Goal: Task Accomplishment & Management: Manage account settings

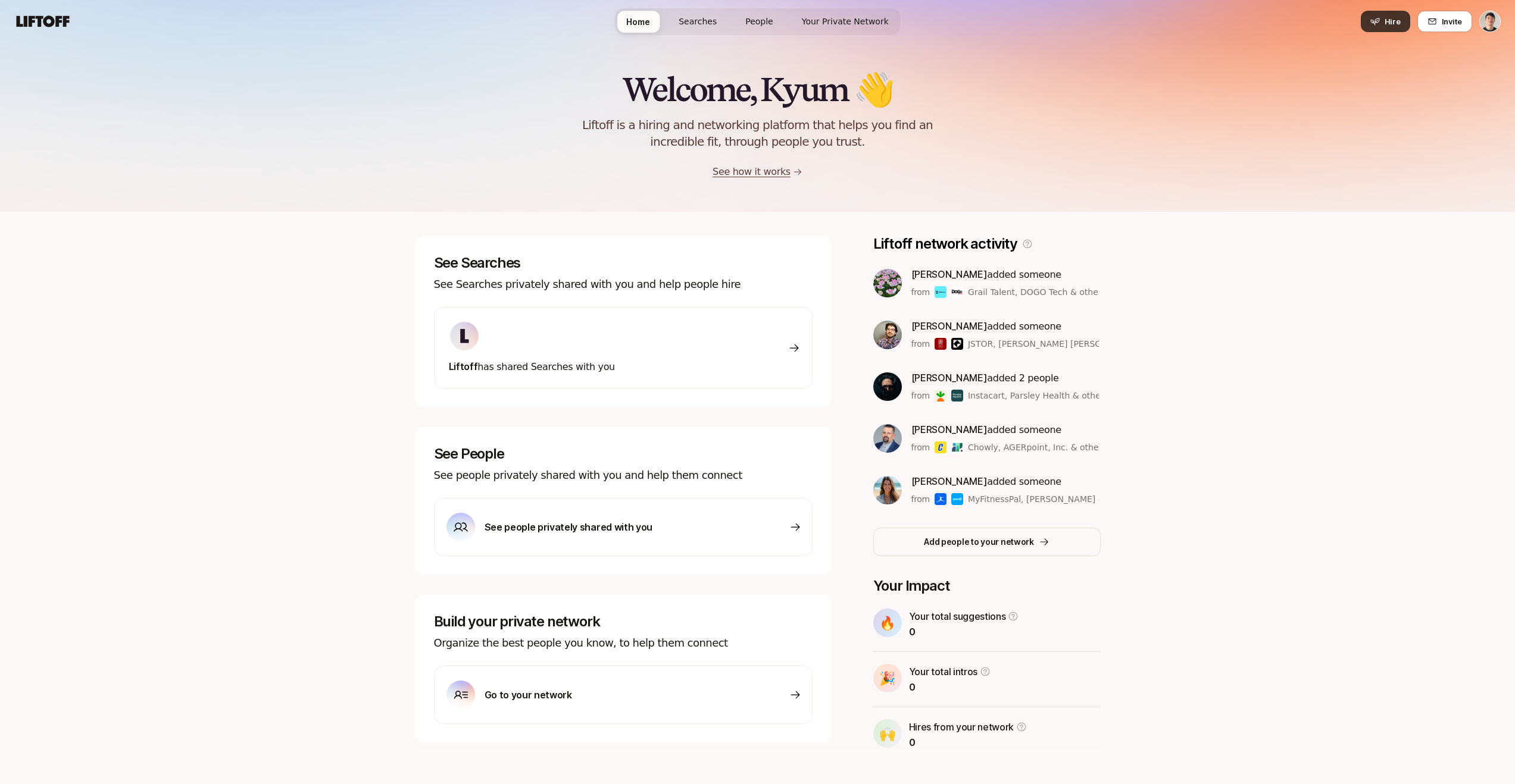
click at [1394, 23] on span "Hire" at bounding box center [1393, 21] width 16 height 12
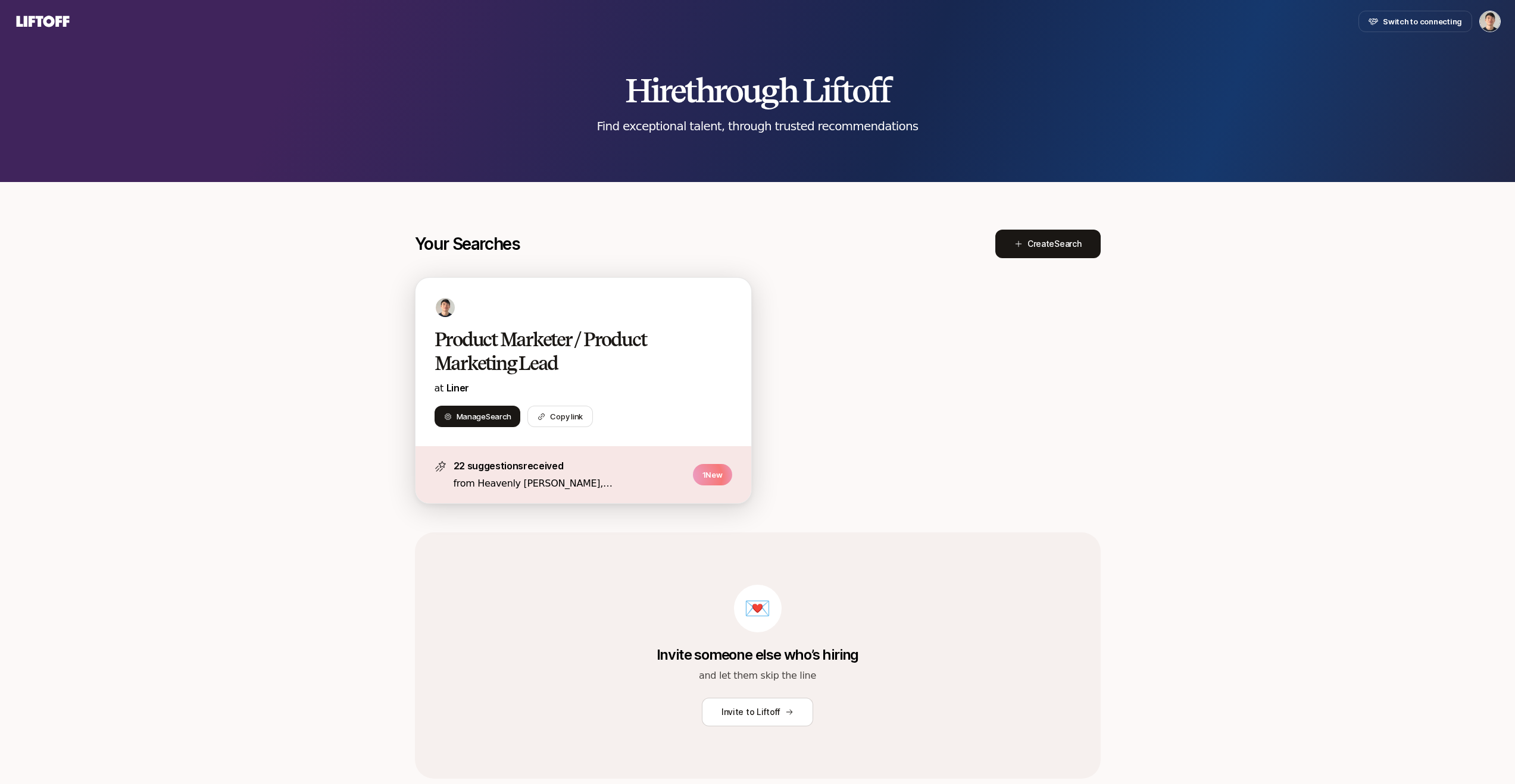
click at [563, 350] on h2 "Product Marketer / Product Marketing Lead" at bounding box center [570, 351] width 273 height 48
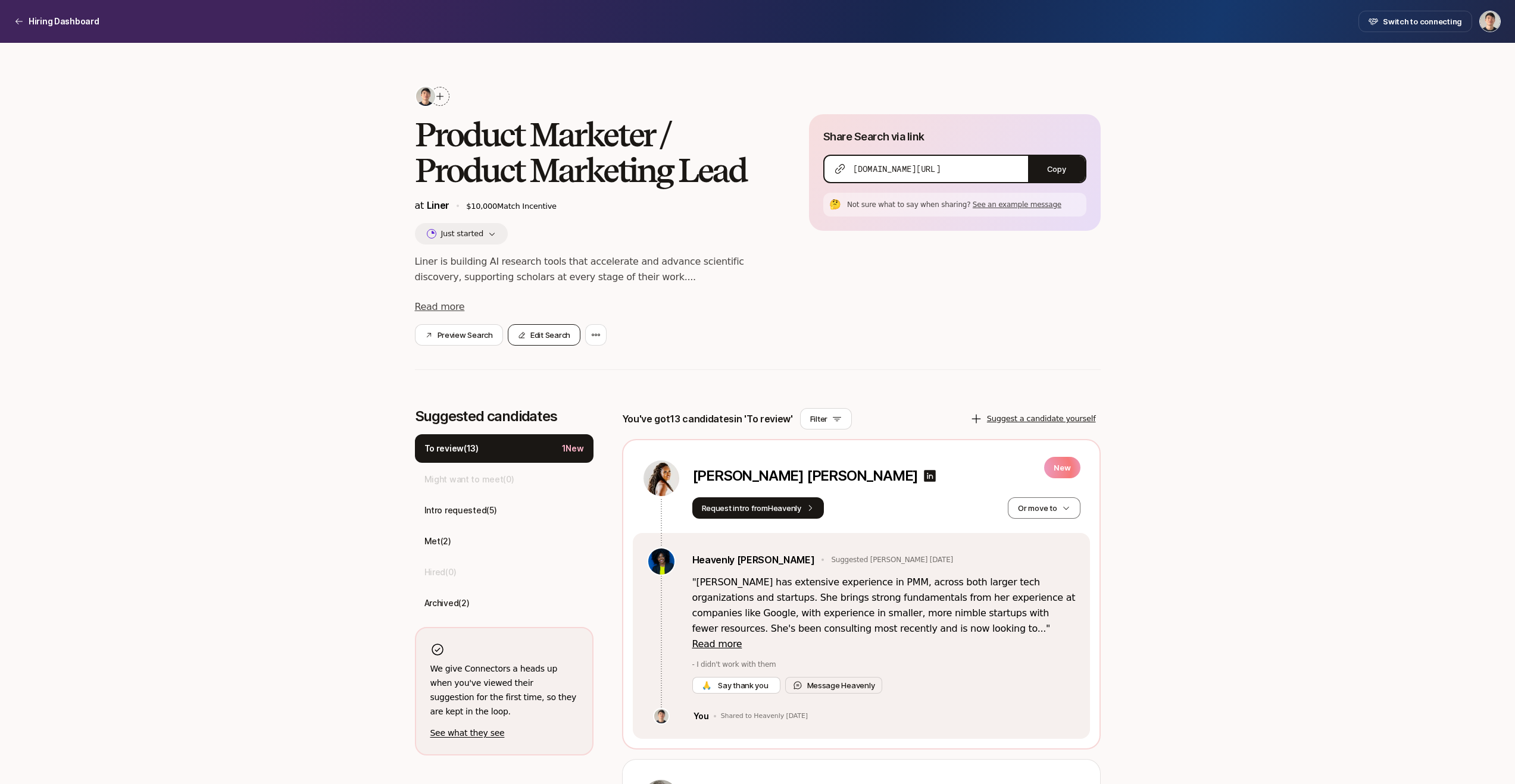
click at [546, 335] on button "Edit Search" at bounding box center [544, 335] width 73 height 21
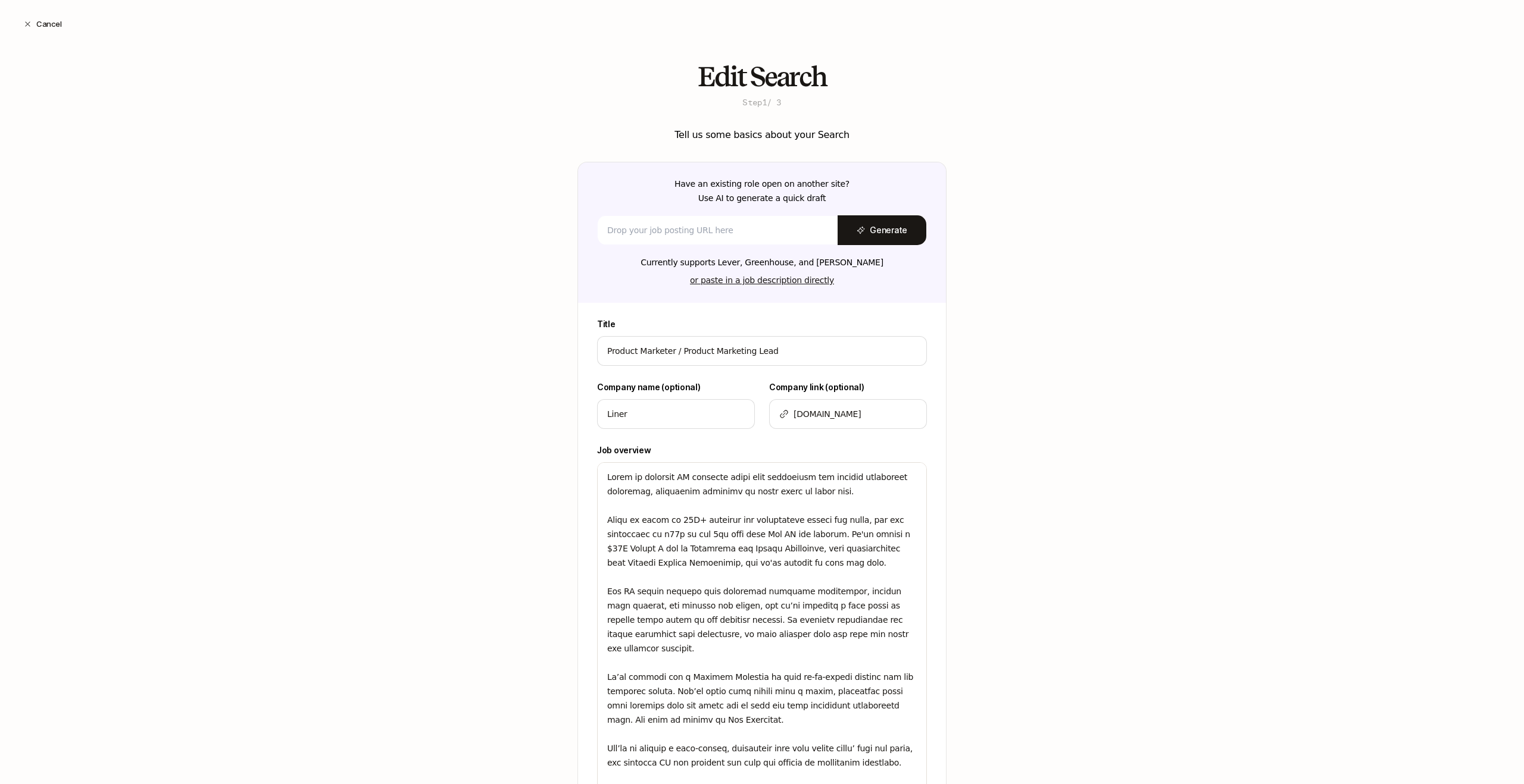
type textarea "x"
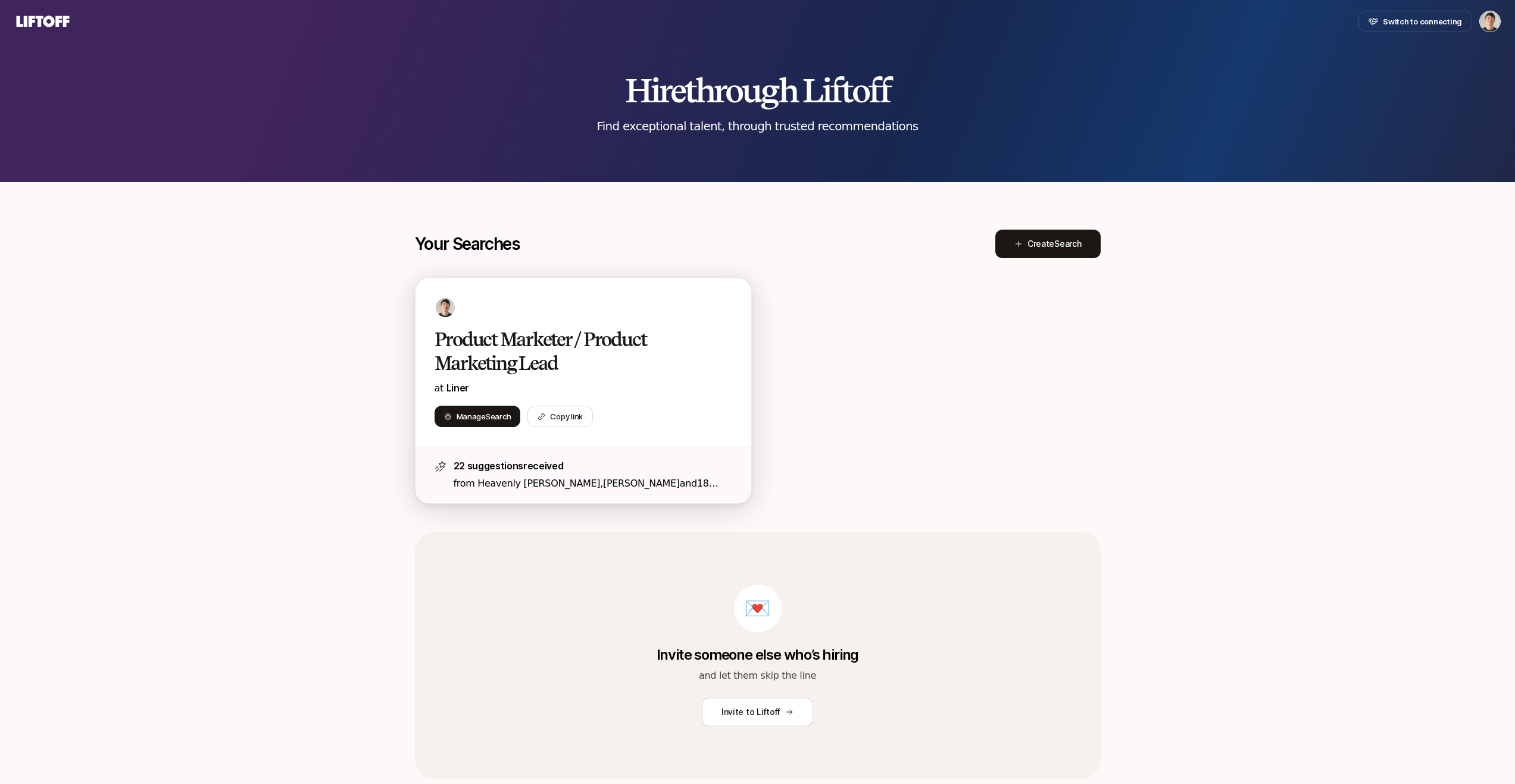
click at [641, 383] on p "at Liner" at bounding box center [583, 388] width 298 height 16
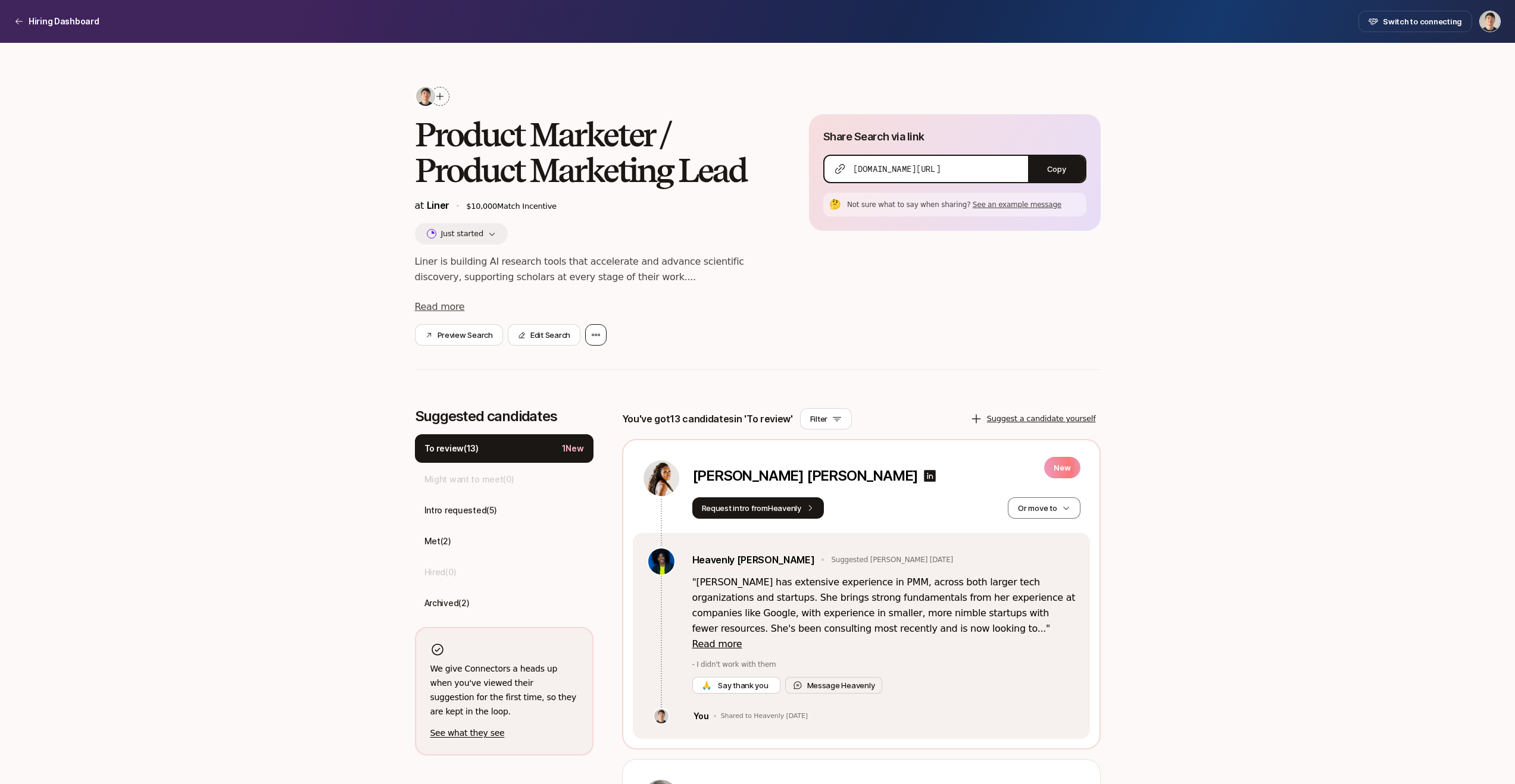
click at [605, 335] on div at bounding box center [596, 335] width 21 height 21
click at [725, 363] on div "Product Marketer / Product Marketing Lead at Liner $10,000 Match Incentive Just…" at bounding box center [758, 239] width 686 height 308
click at [832, 417] on icon at bounding box center [837, 419] width 10 height 10
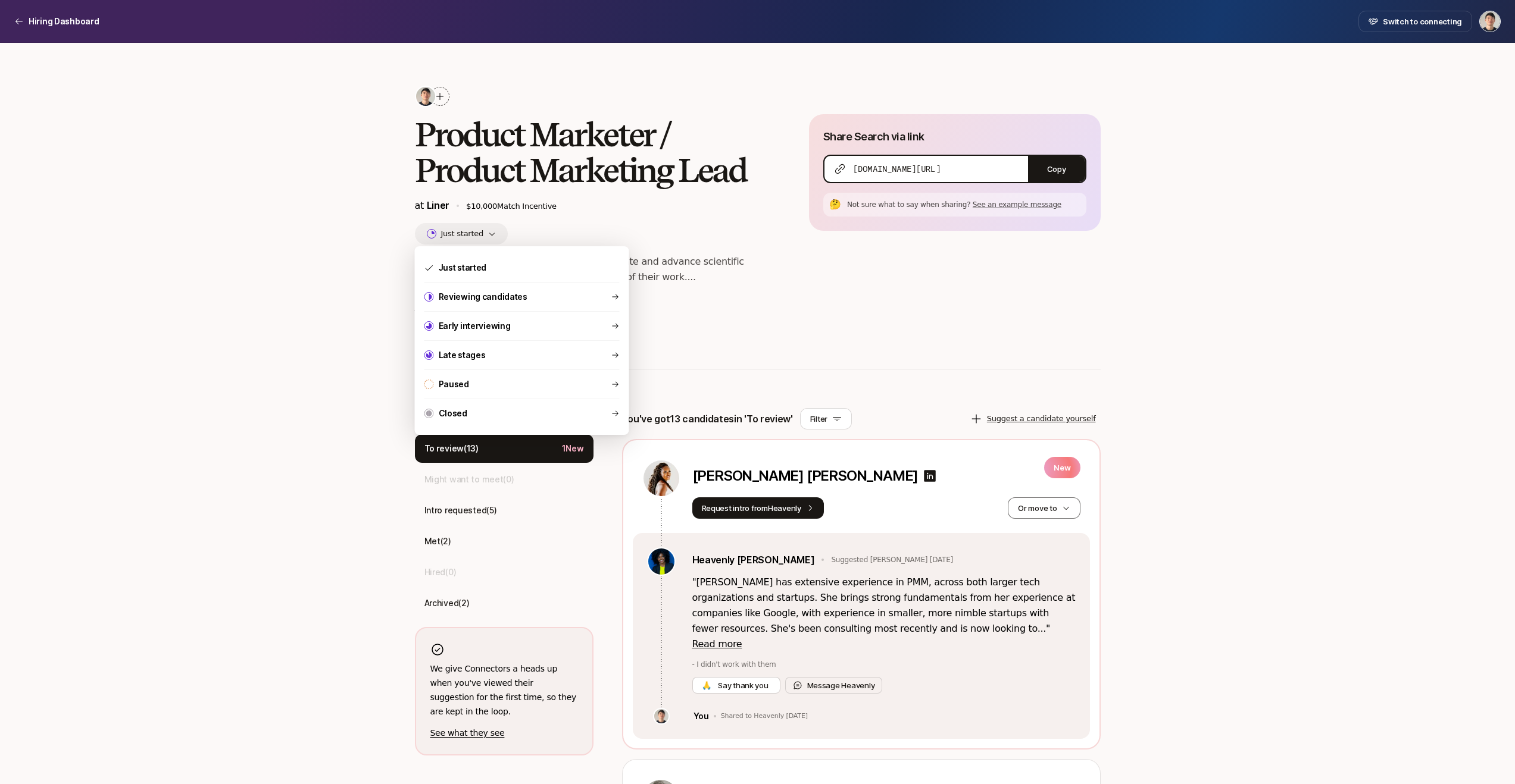
click at [493, 235] on icon "button" at bounding box center [492, 234] width 8 height 8
click at [504, 389] on div "Paused" at bounding box center [522, 384] width 214 height 28
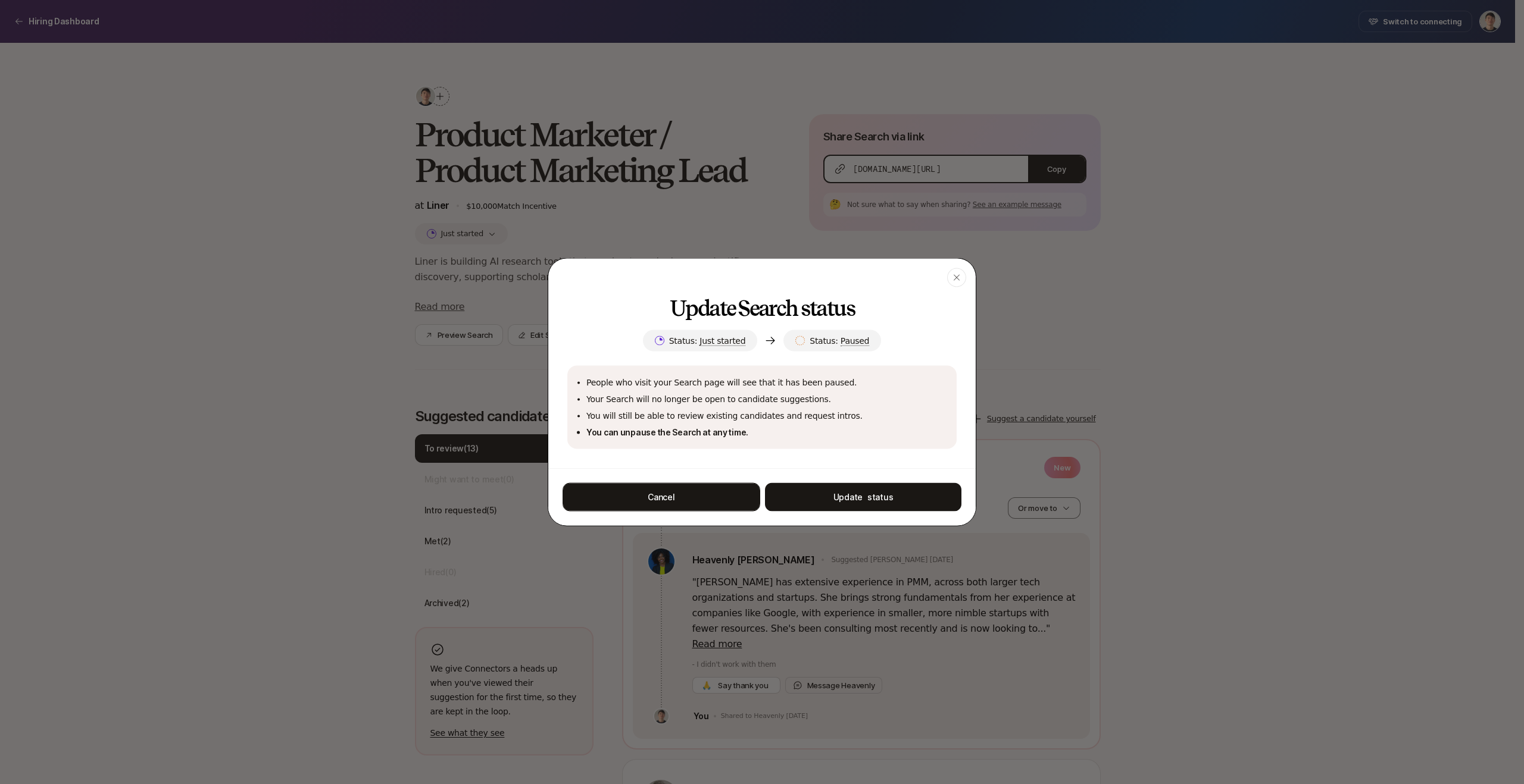
click at [710, 499] on button "Cancel" at bounding box center [662, 497] width 197 height 28
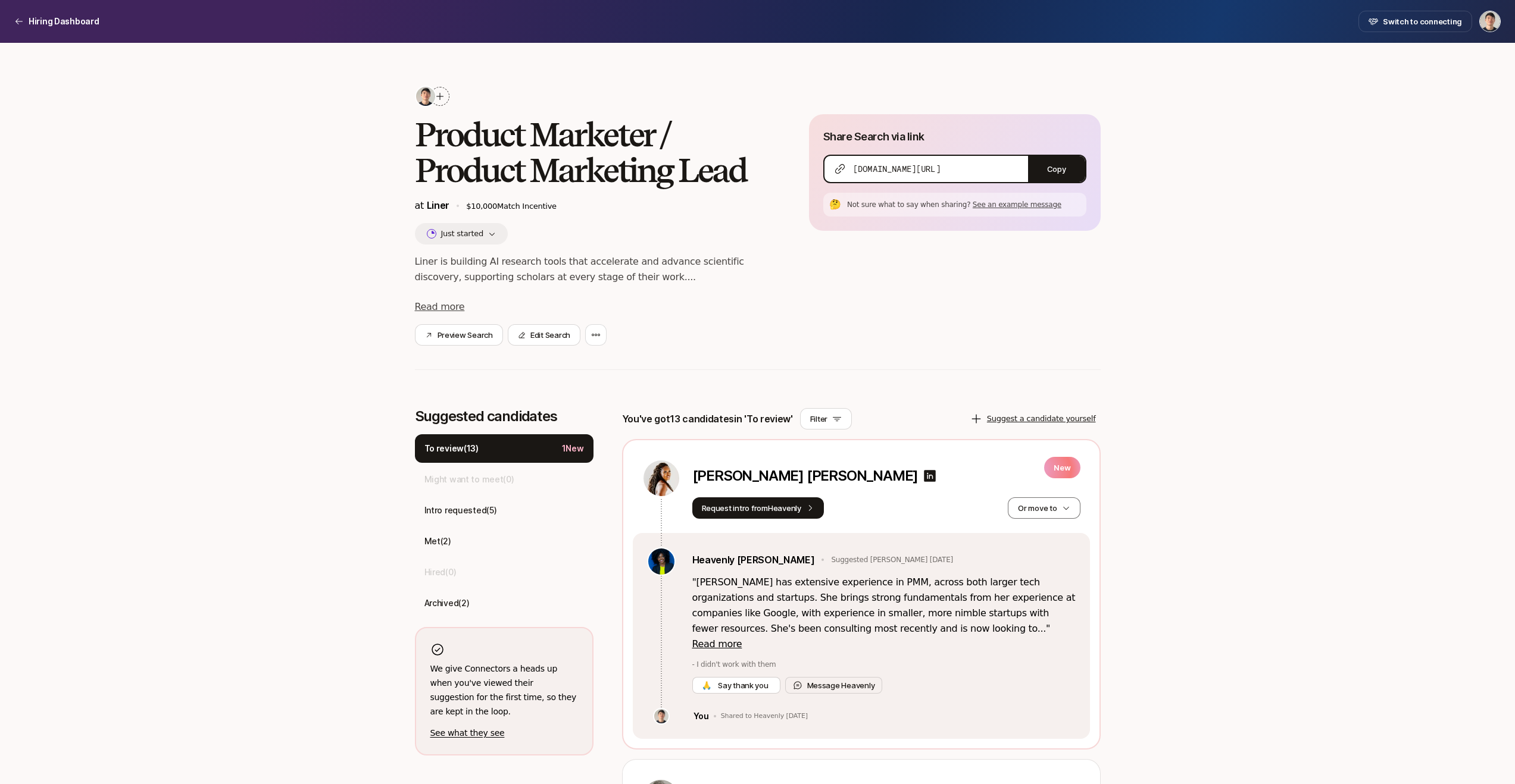
click at [461, 229] on button "Just started" at bounding box center [461, 233] width 93 height 21
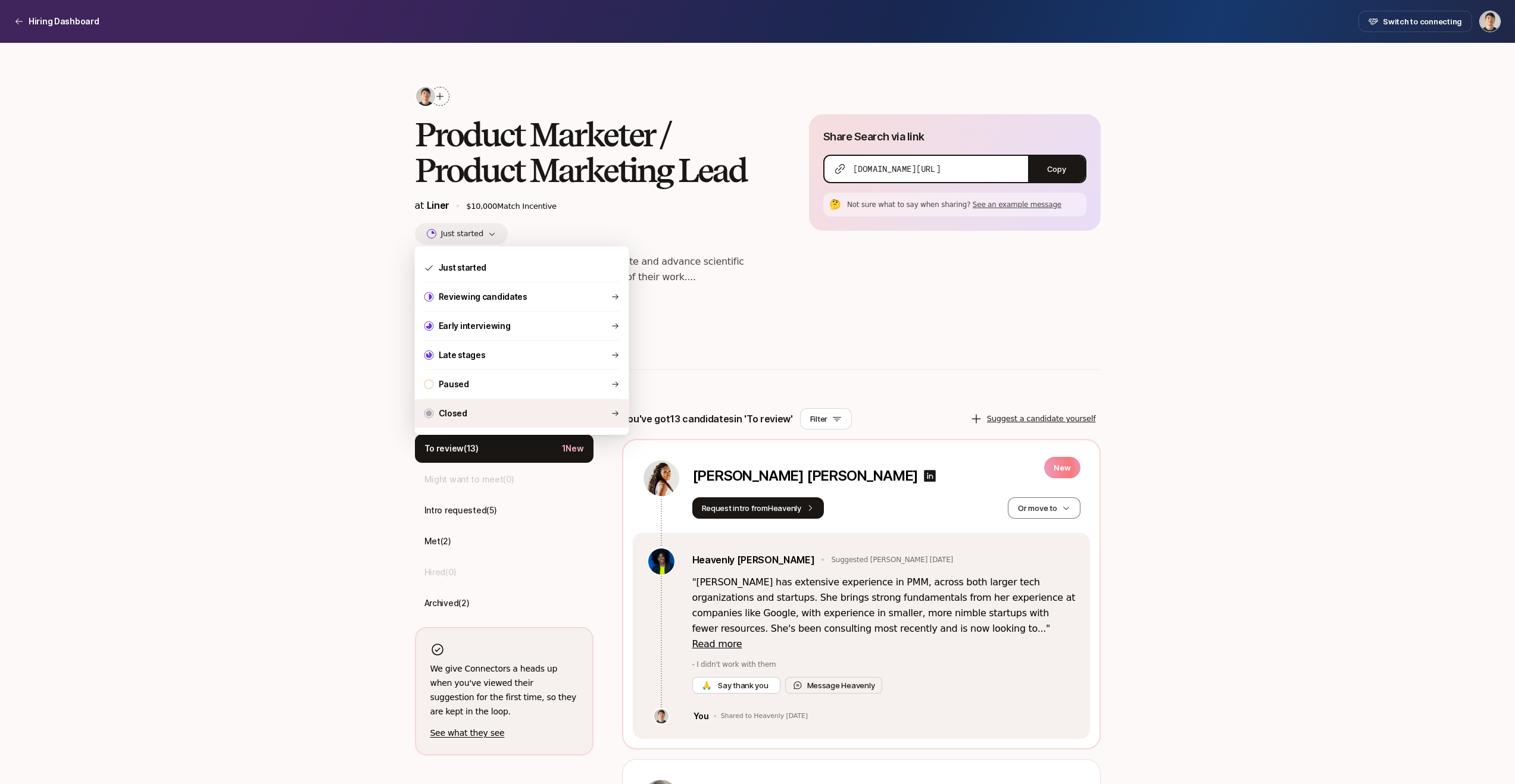
click at [512, 412] on div "Closed" at bounding box center [522, 413] width 214 height 28
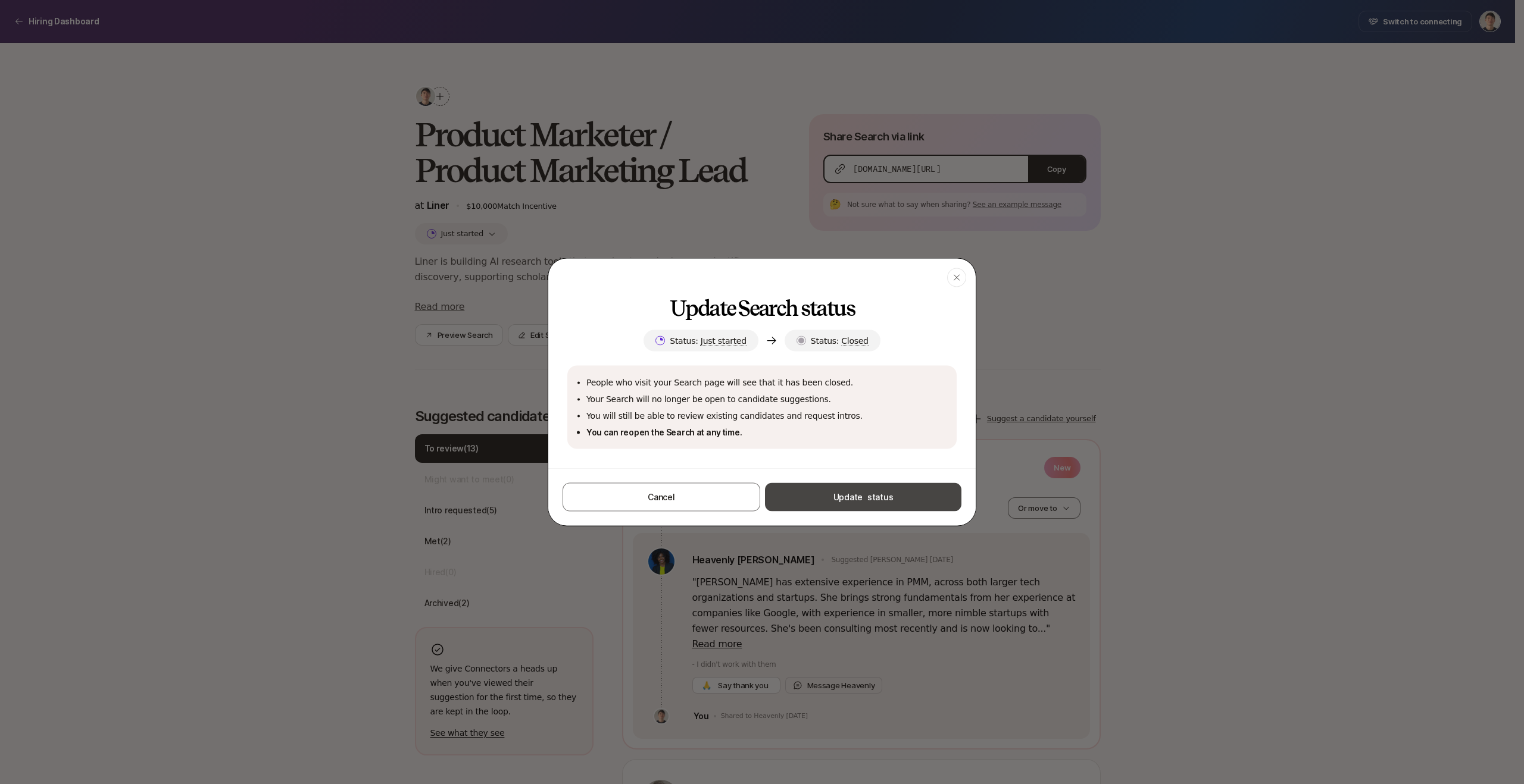
click at [850, 492] on button "Update status" at bounding box center [863, 497] width 197 height 28
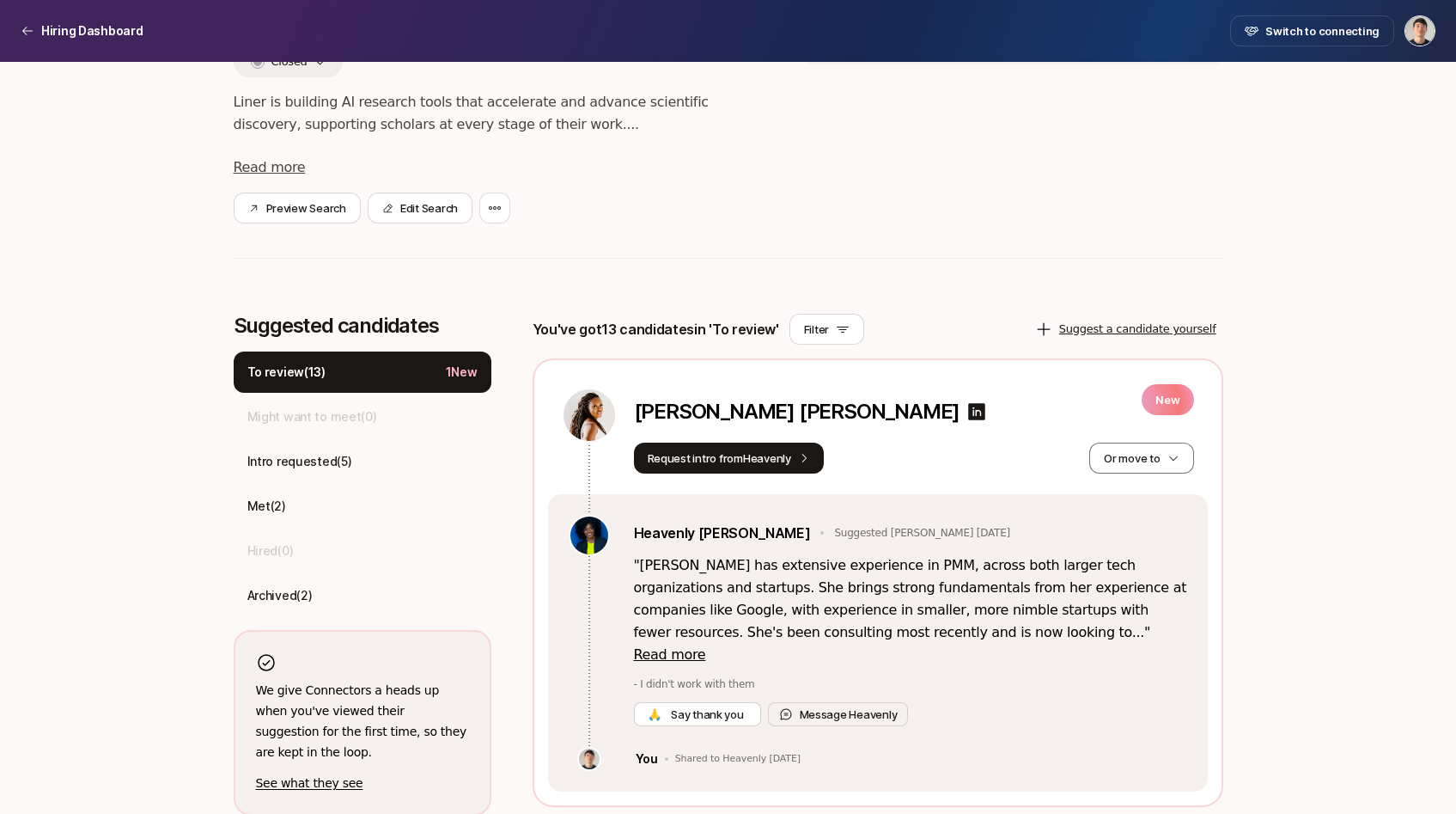
scroll to position [364, 0]
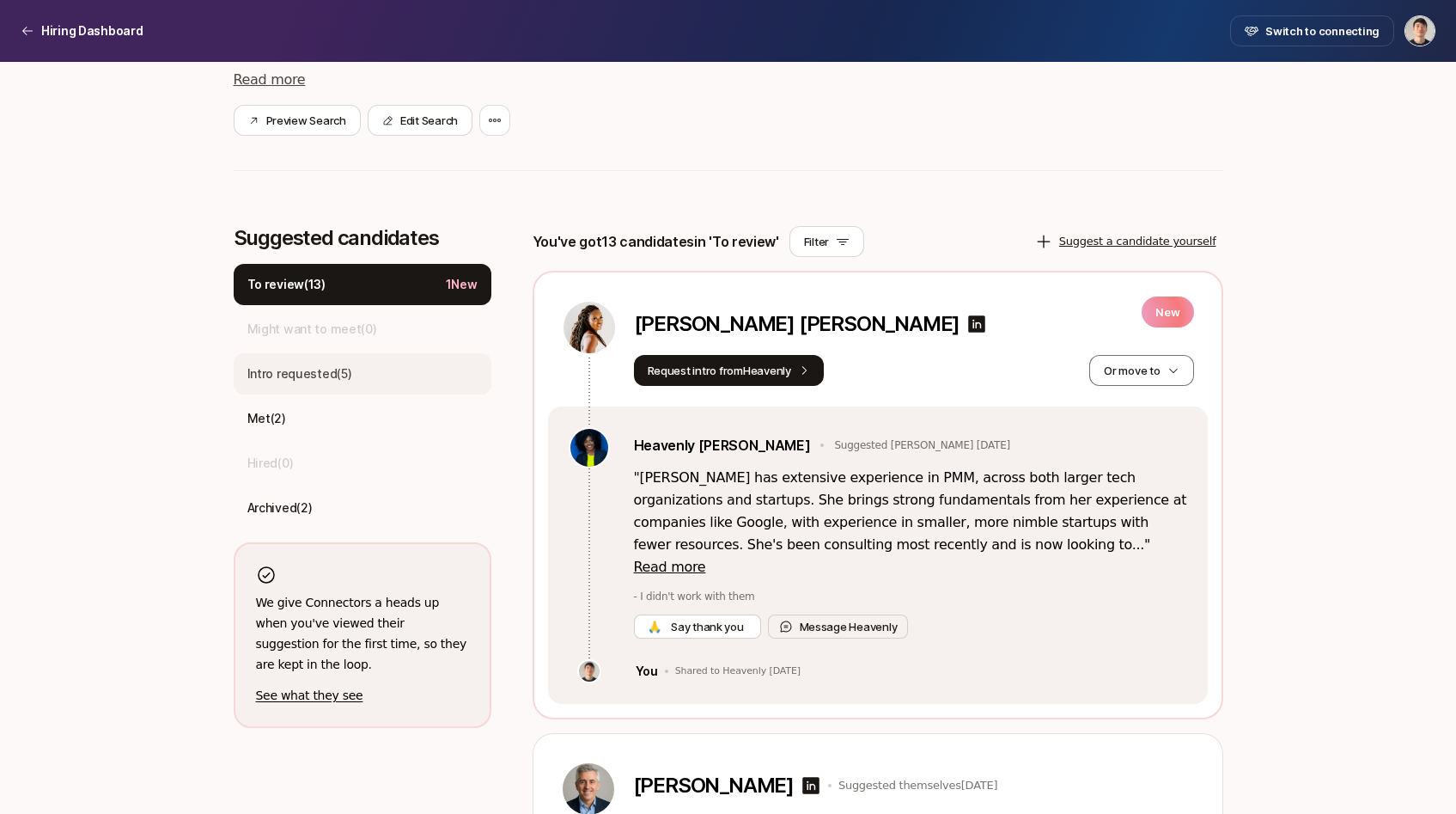
drag, startPoint x: 316, startPoint y: 383, endPoint x: 321, endPoint y: 391, distance: 9.4
click at [316, 383] on p "Intro requested ( 5 )" at bounding box center [299, 374] width 105 height 21
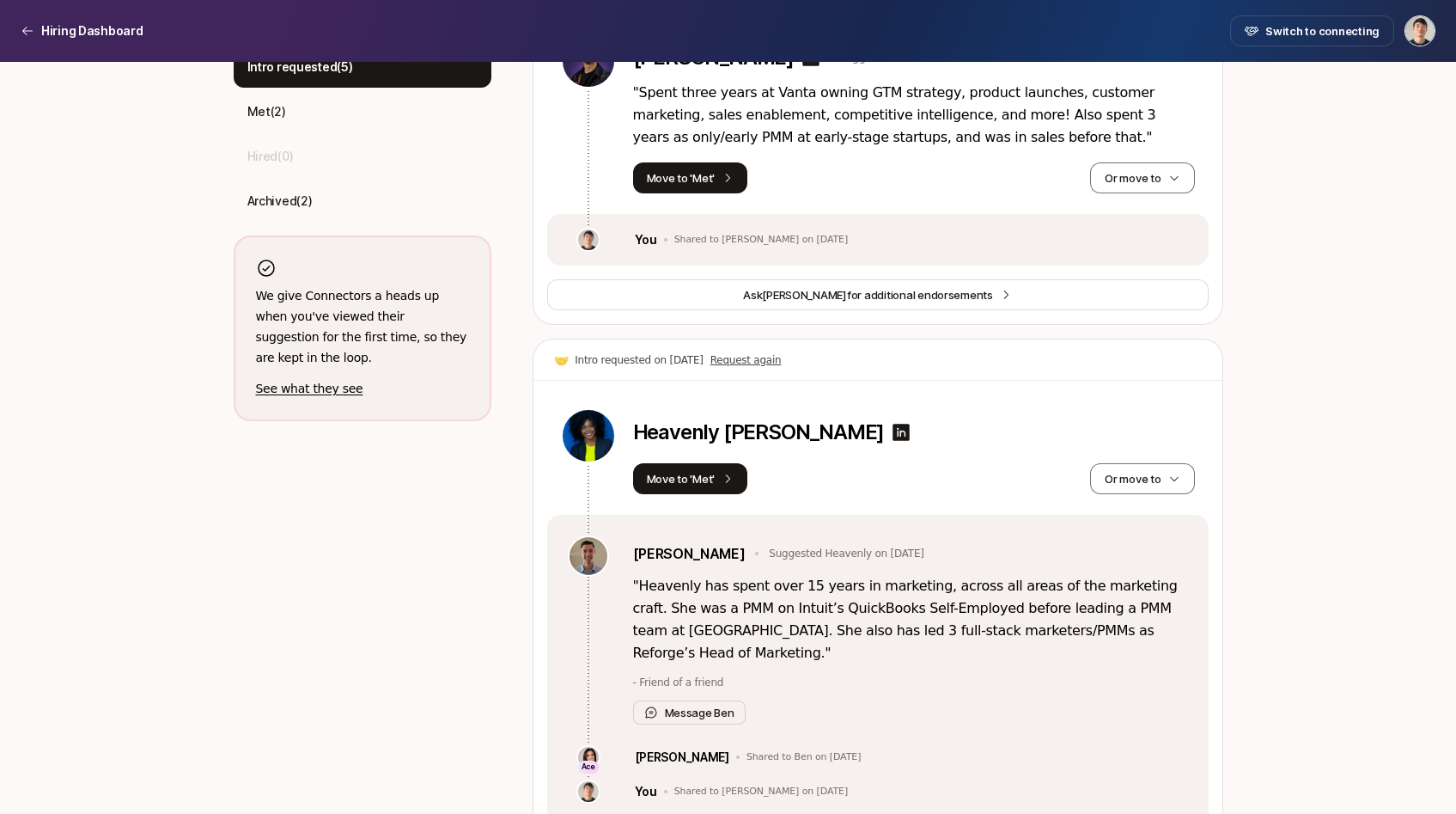
scroll to position [582, 0]
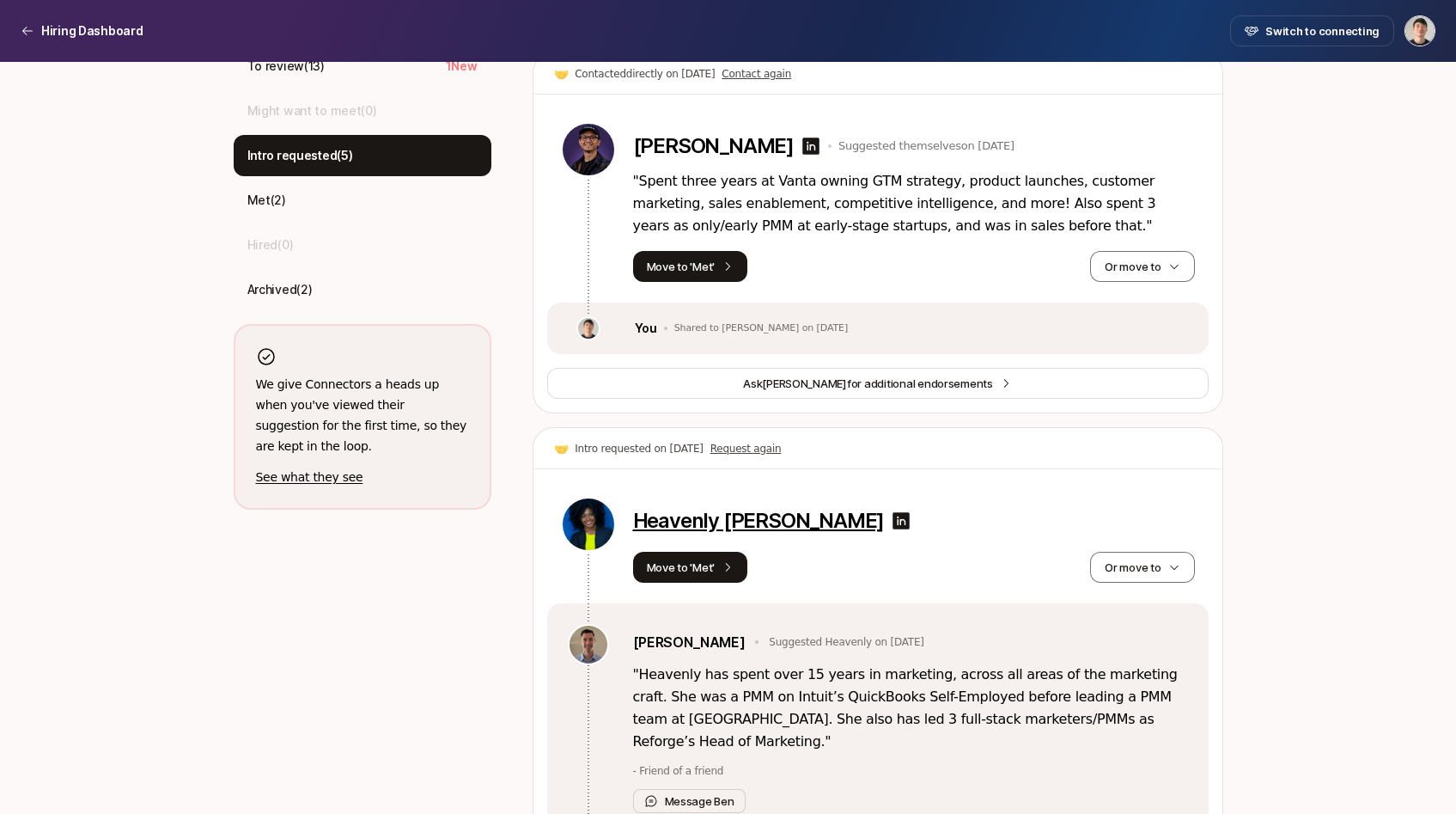
click at [694, 521] on p "Heavenly [PERSON_NAME]" at bounding box center [758, 520] width 252 height 24
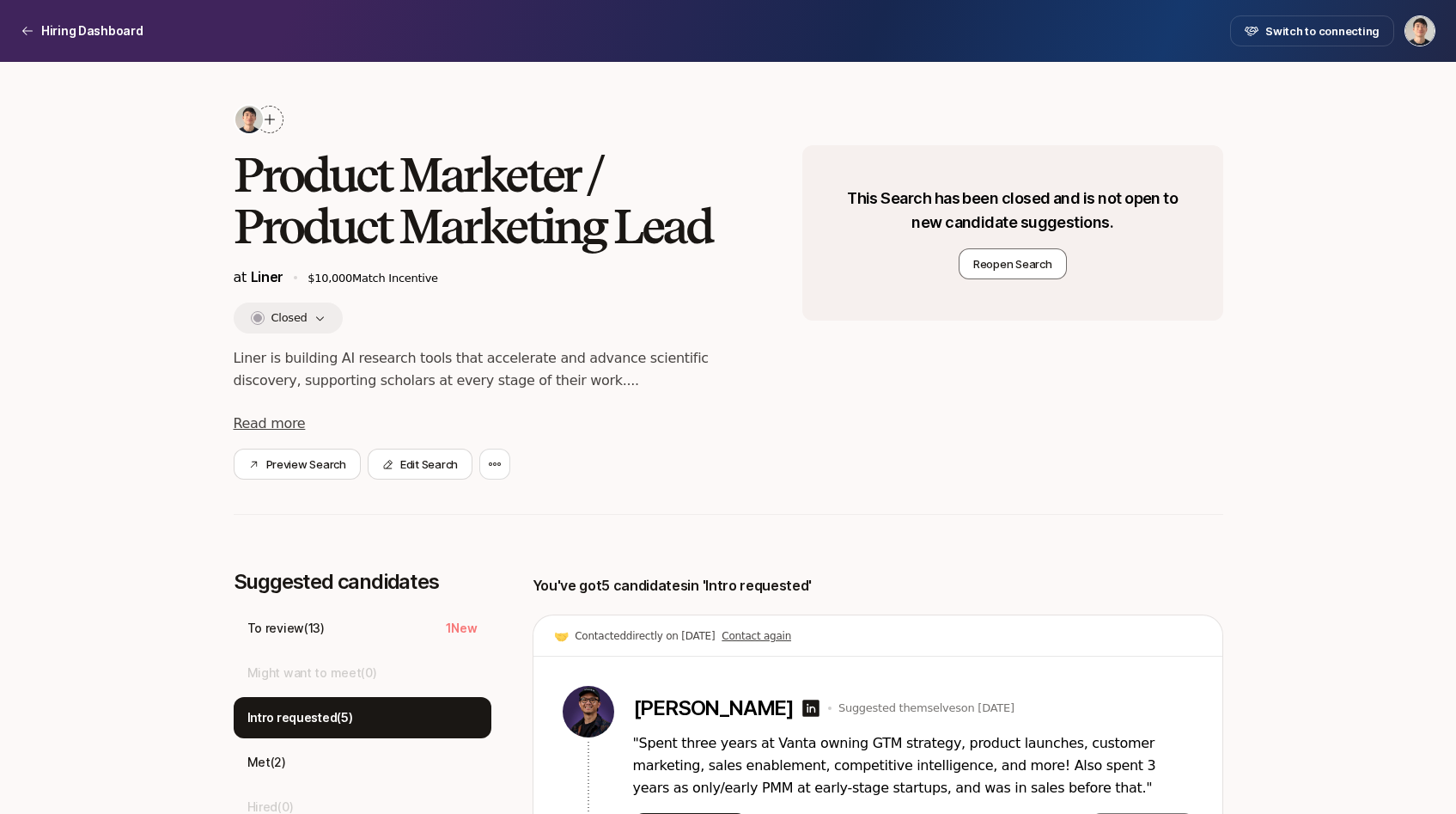
scroll to position [0, 0]
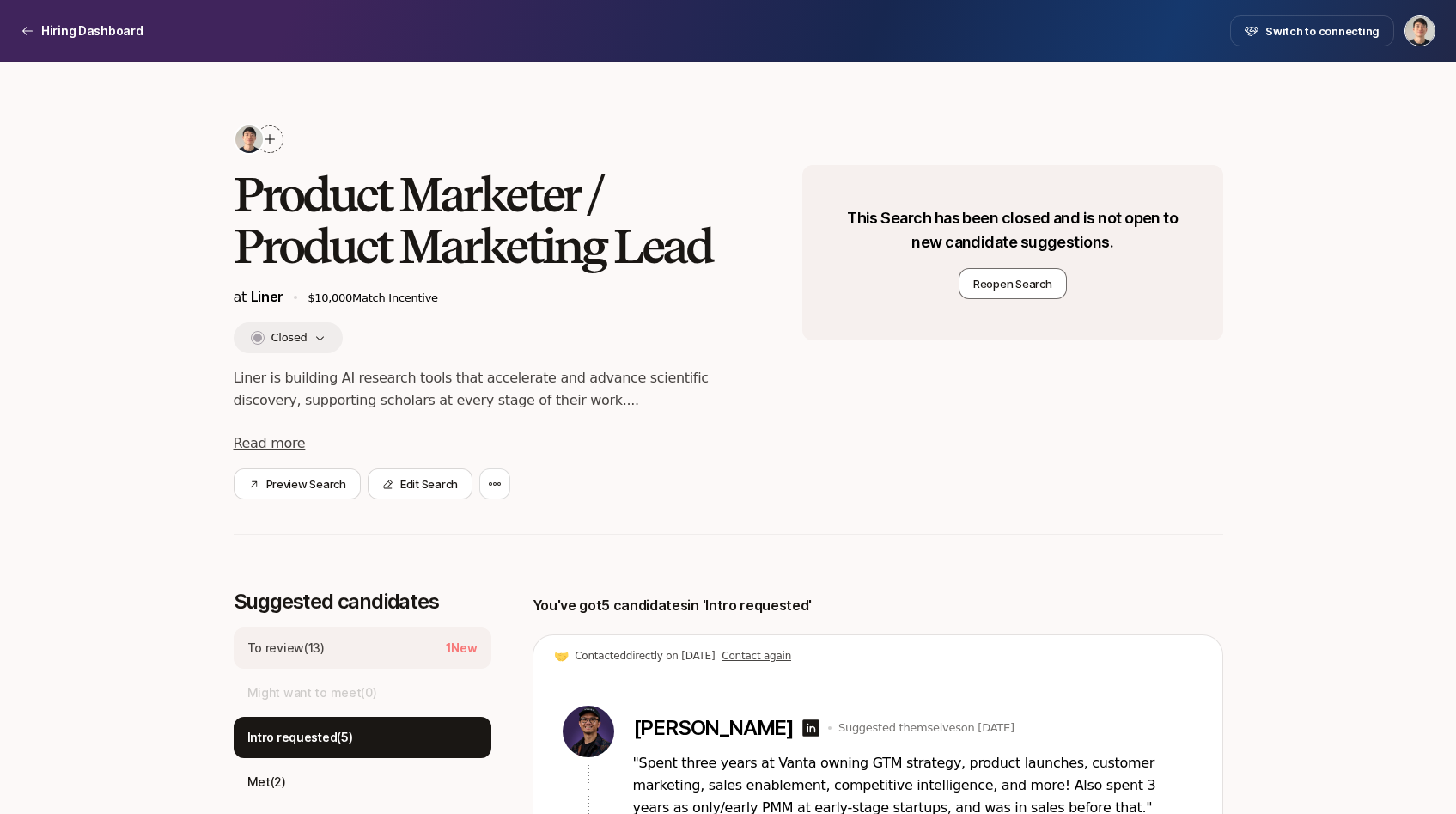
click at [356, 643] on div "To review ( 13 ) 1 New" at bounding box center [363, 647] width 258 height 41
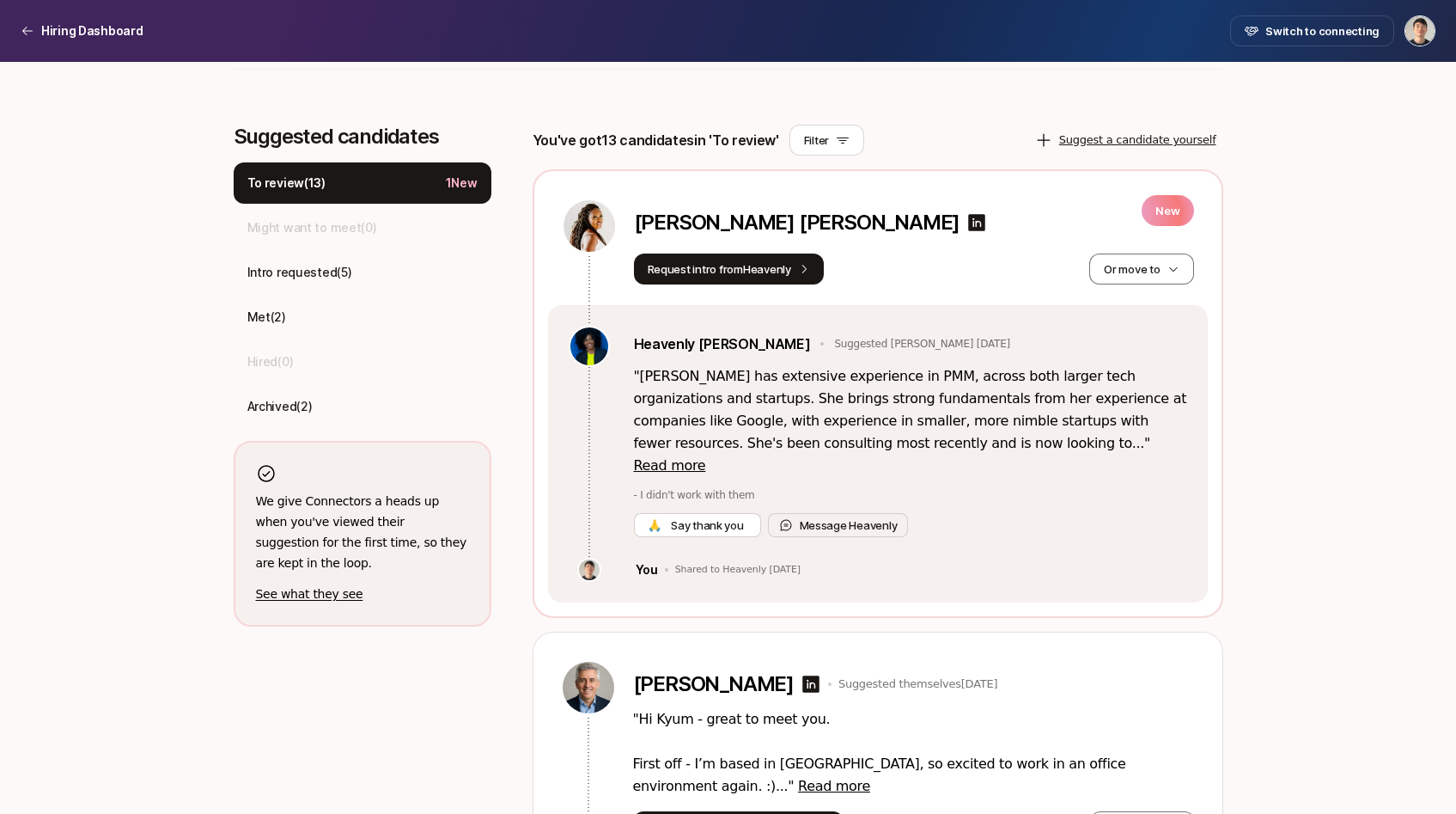
scroll to position [112, 0]
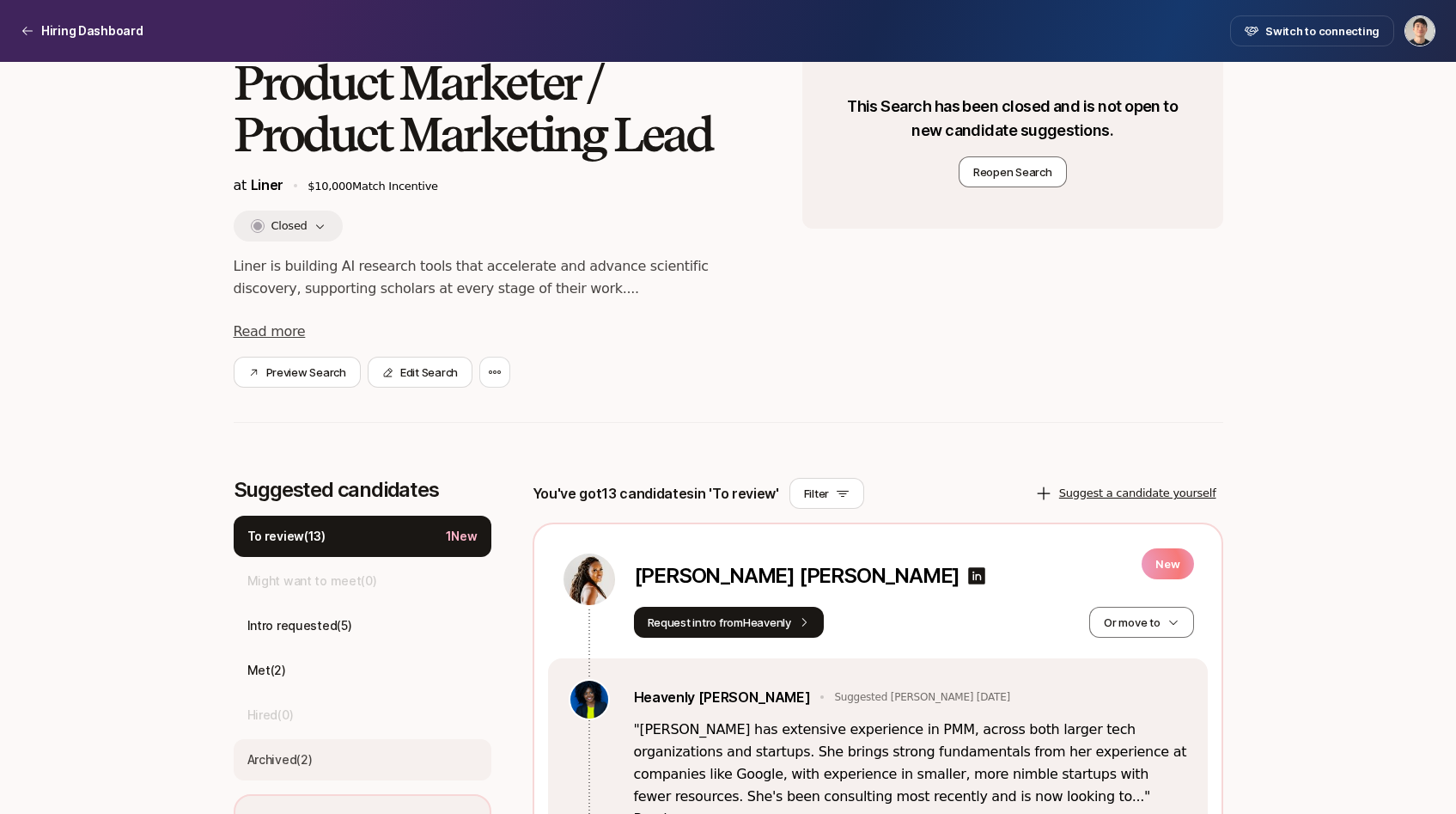
click at [297, 758] on p "Archived ( 2 )" at bounding box center [280, 759] width 66 height 21
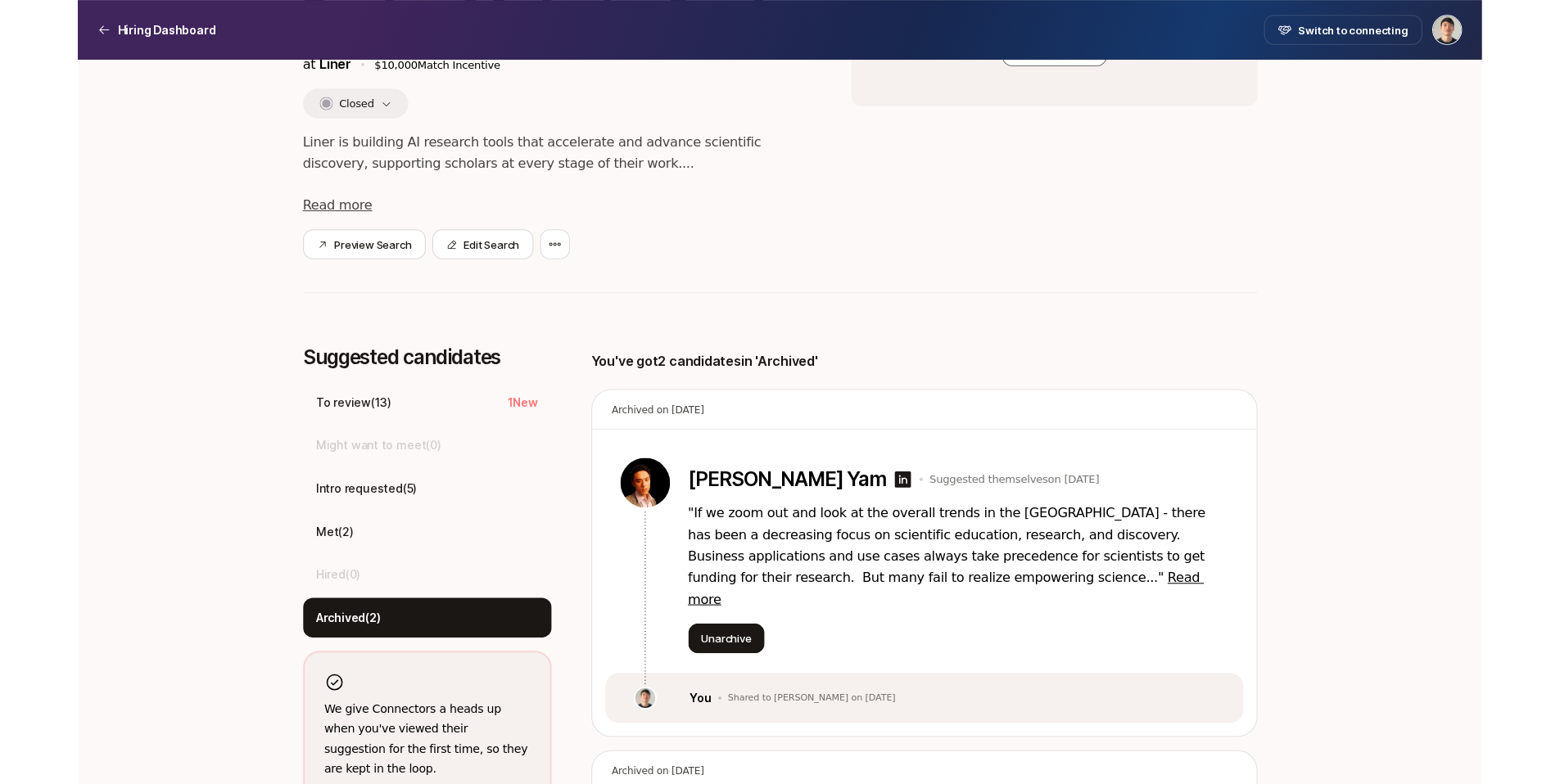
scroll to position [0, 0]
